Goal: Manage account settings

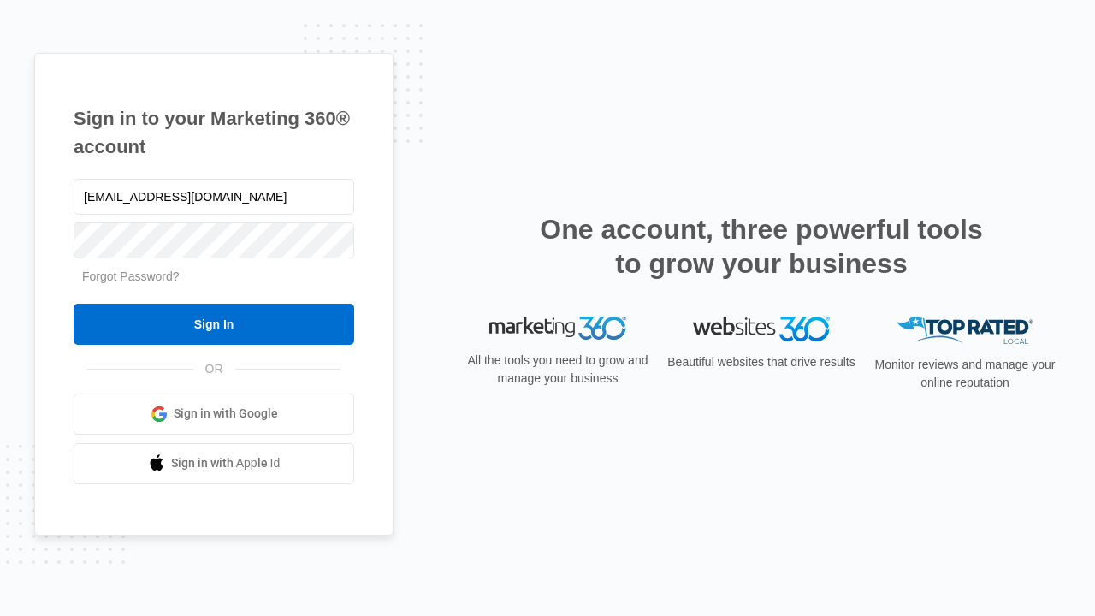
type input "dankie614@gmail.com"
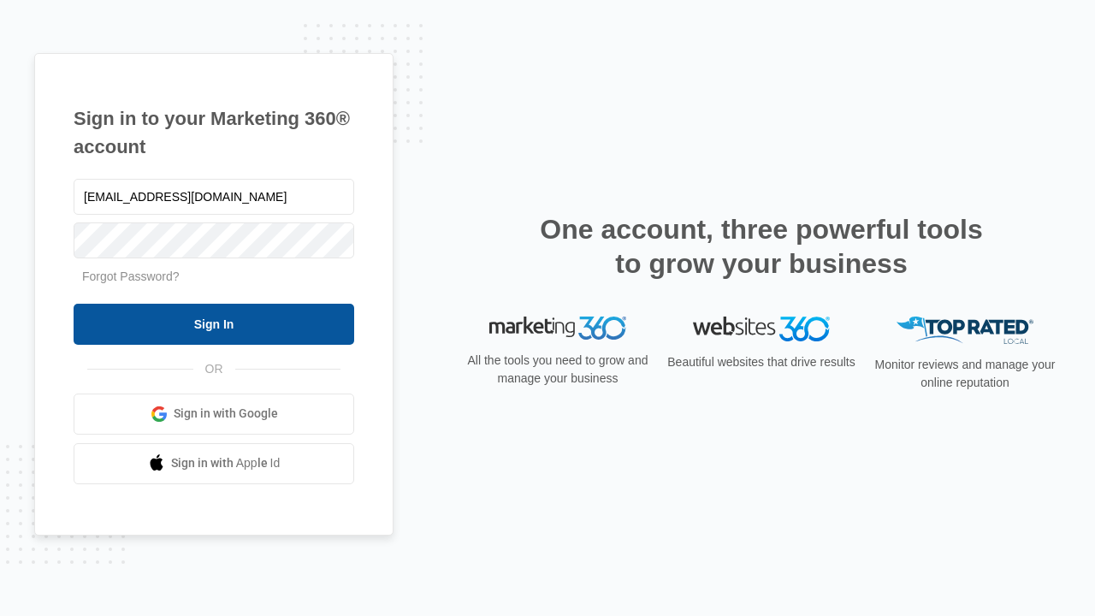
click at [214, 323] on input "Sign In" at bounding box center [214, 324] width 281 height 41
